Goal: Navigation & Orientation: Go to known website

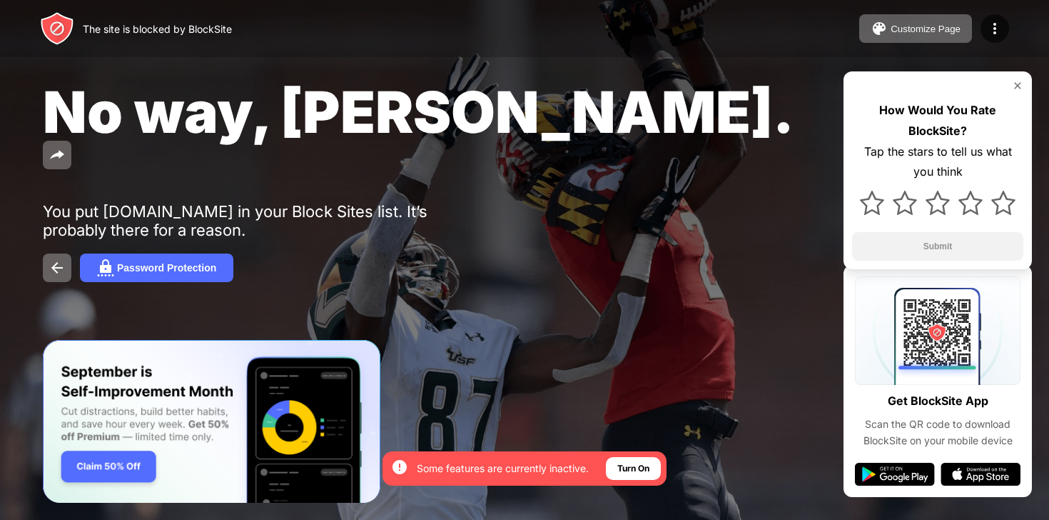
click at [697, 73] on div "No way, Jose. You put youtube.com in your Block Sites list. It’s probably there…" at bounding box center [524, 179] width 1049 height 359
drag, startPoint x: 54, startPoint y: 109, endPoint x: 520, endPoint y: 134, distance: 466.1
click at [522, 134] on div "No way, Jose." at bounding box center [428, 126] width 771 height 98
